Goal: Task Accomplishment & Management: Use online tool/utility

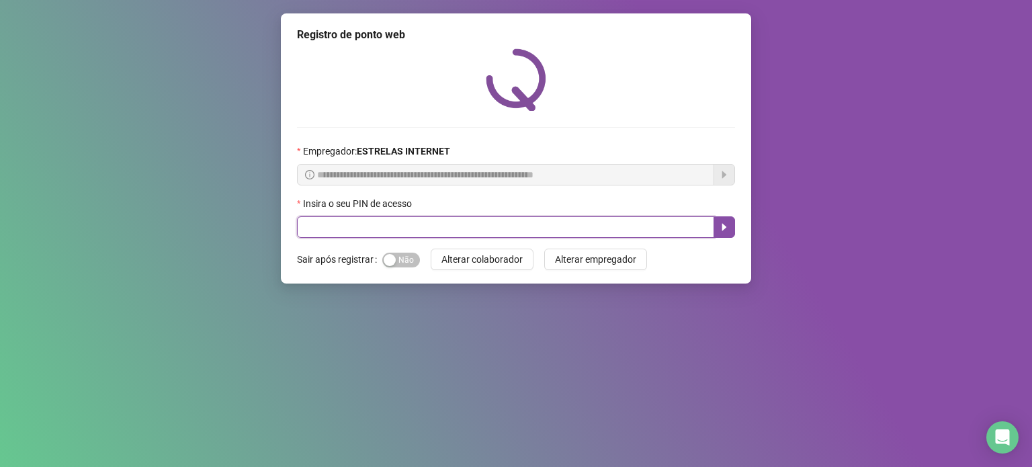
click at [473, 228] on input "text" at bounding box center [505, 227] width 417 height 22
type input "*****"
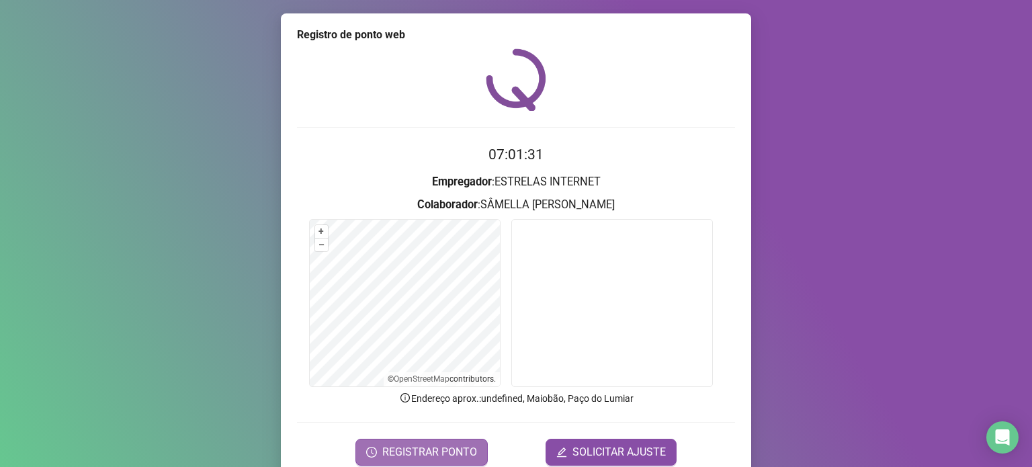
click at [382, 447] on span "REGISTRAR PONTO" at bounding box center [429, 452] width 95 height 16
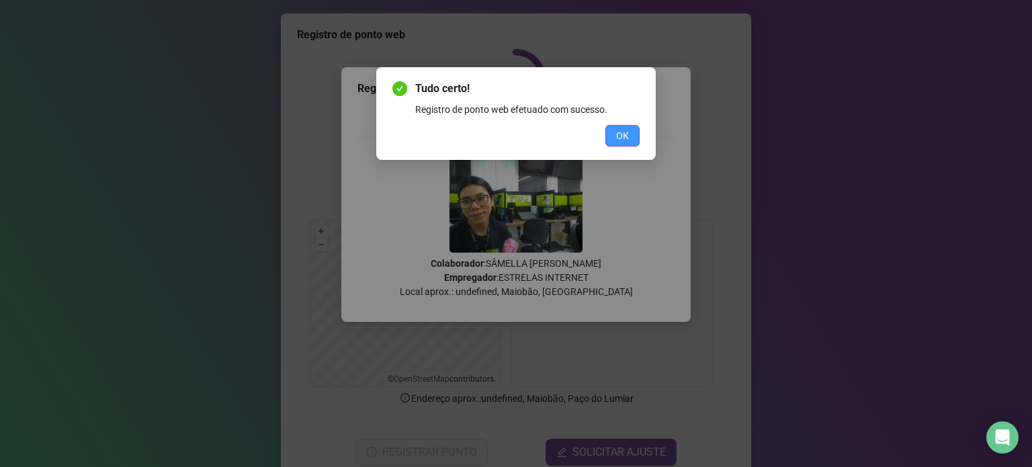
click at [626, 130] on span "OK" at bounding box center [622, 135] width 13 height 15
